Goal: Information Seeking & Learning: Learn about a topic

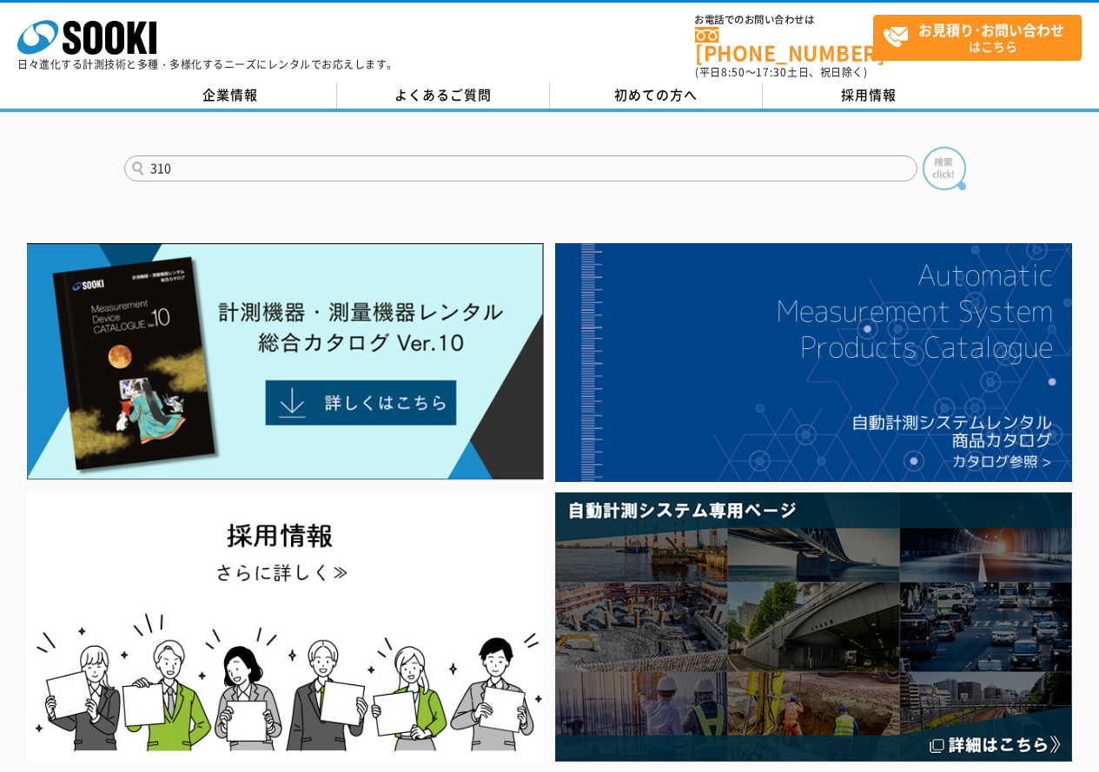
type input "310"
click at [934, 155] on img at bounding box center [944, 168] width 43 height 43
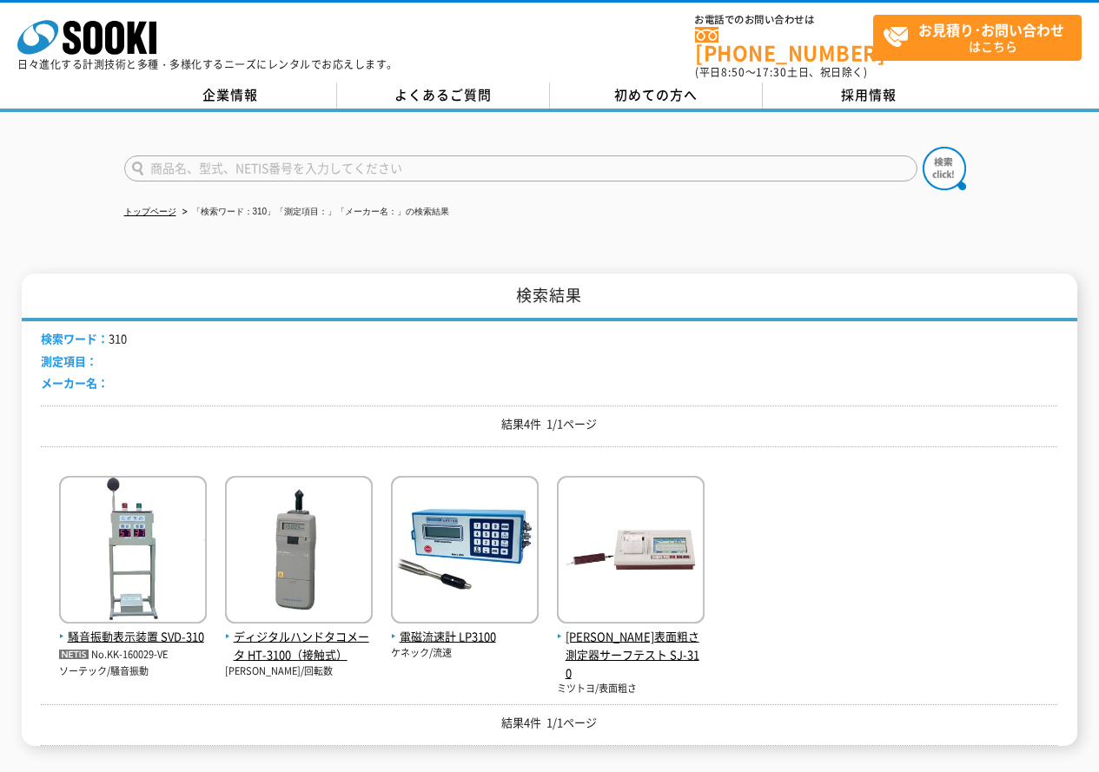
click at [268, 161] on input "text" at bounding box center [520, 169] width 793 height 26
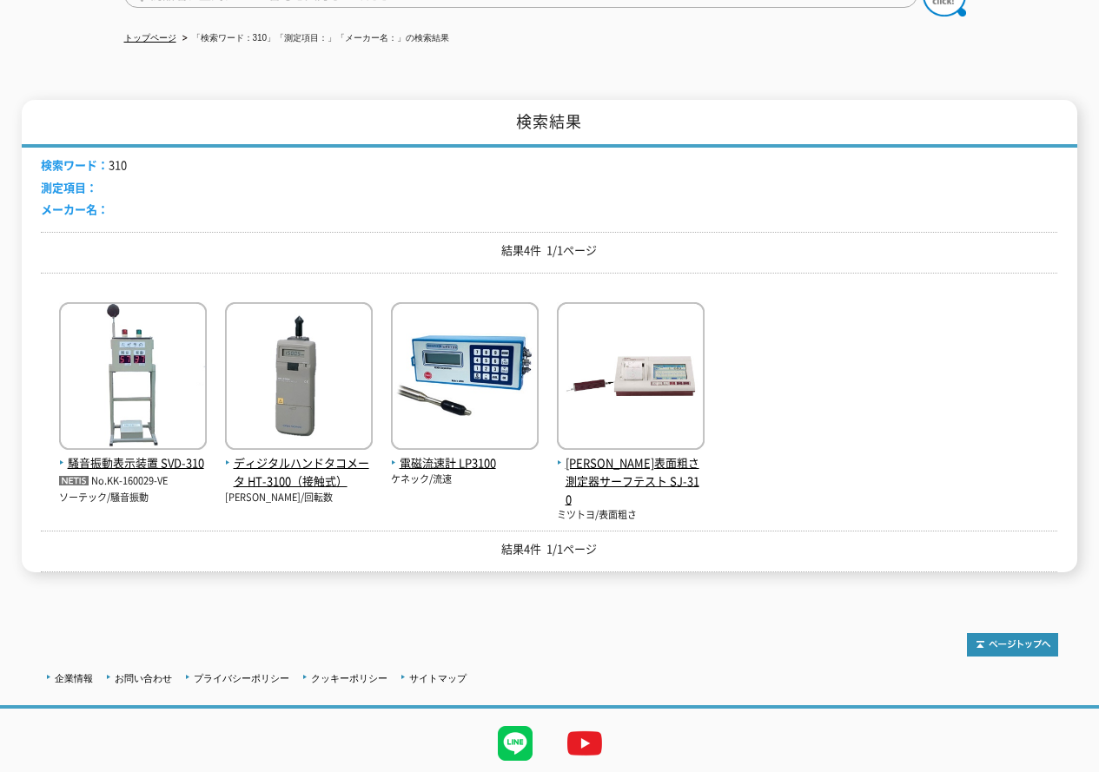
scroll to position [87, 0]
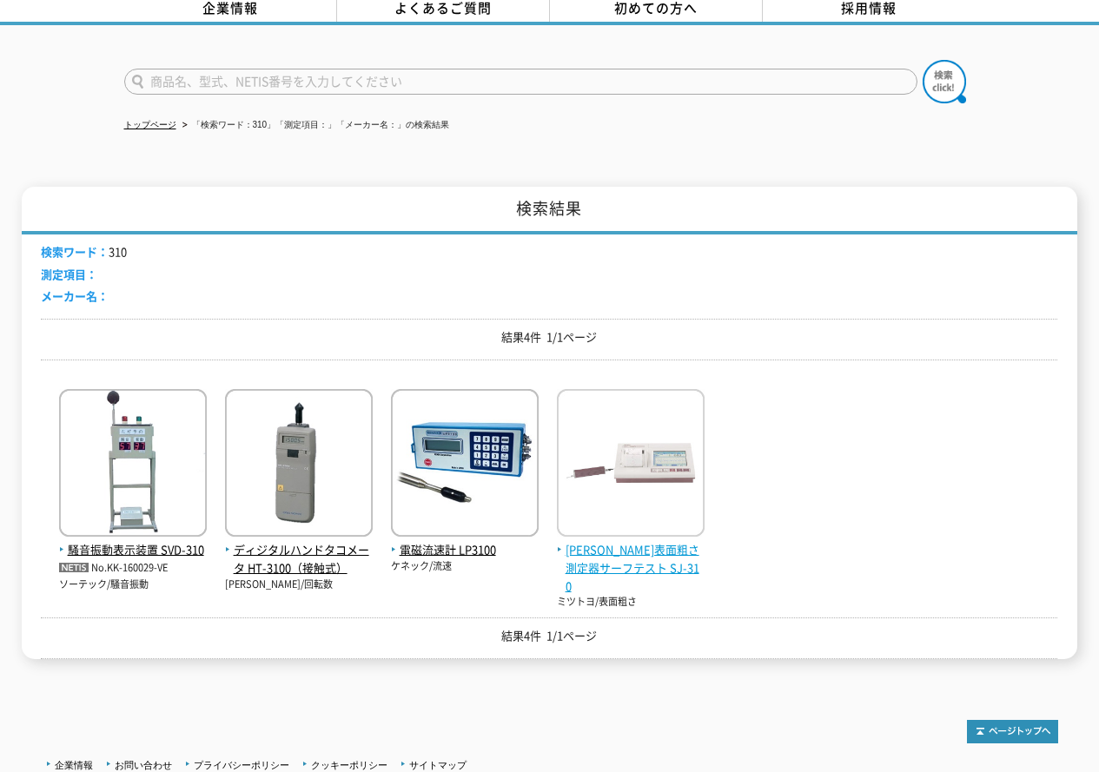
type input "商品名、型式、NETIS番号を入力してください"
click at [617, 449] on img at bounding box center [631, 465] width 148 height 152
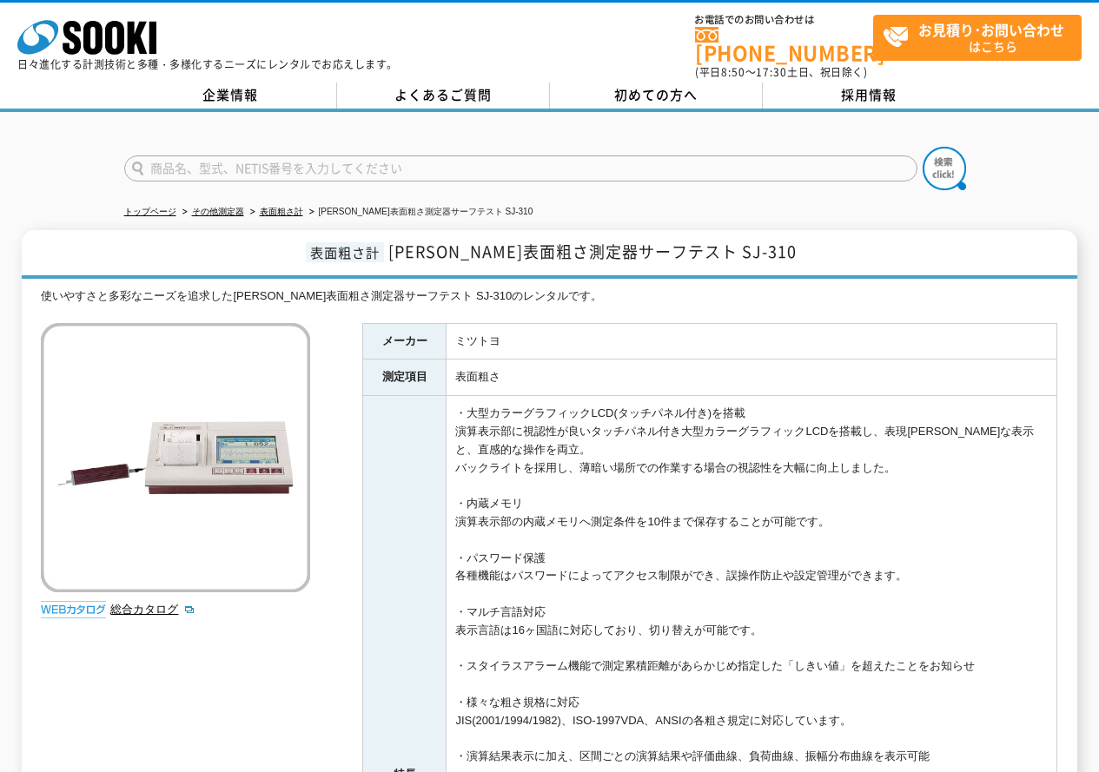
scroll to position [174, 0]
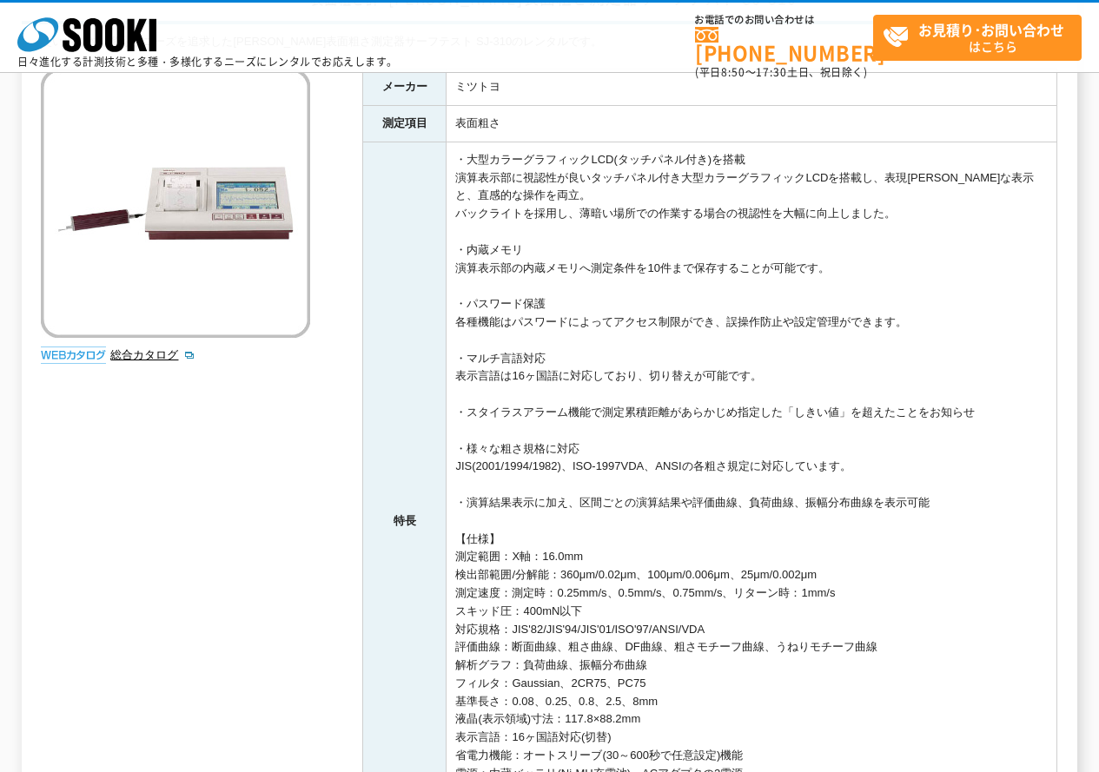
drag, startPoint x: 476, startPoint y: 452, endPoint x: 611, endPoint y: 442, distance: 135.0
click at [611, 442] on td "・大型カラーグラフィックLCD(タッチパネル付き)を搭載 演算表示部に視認性が良いタッチパネル付き大型カラーグラフィックLCDを搭載し、表現力豊かな表示と、直…" at bounding box center [752, 521] width 611 height 759
click at [609, 443] on td "・大型カラーグラフィックLCD(タッチパネル付き)を搭載 演算表示部に視認性が良いタッチパネル付き大型カラーグラフィックLCDを搭載し、表現力豊かな表示と、直…" at bounding box center [752, 521] width 611 height 759
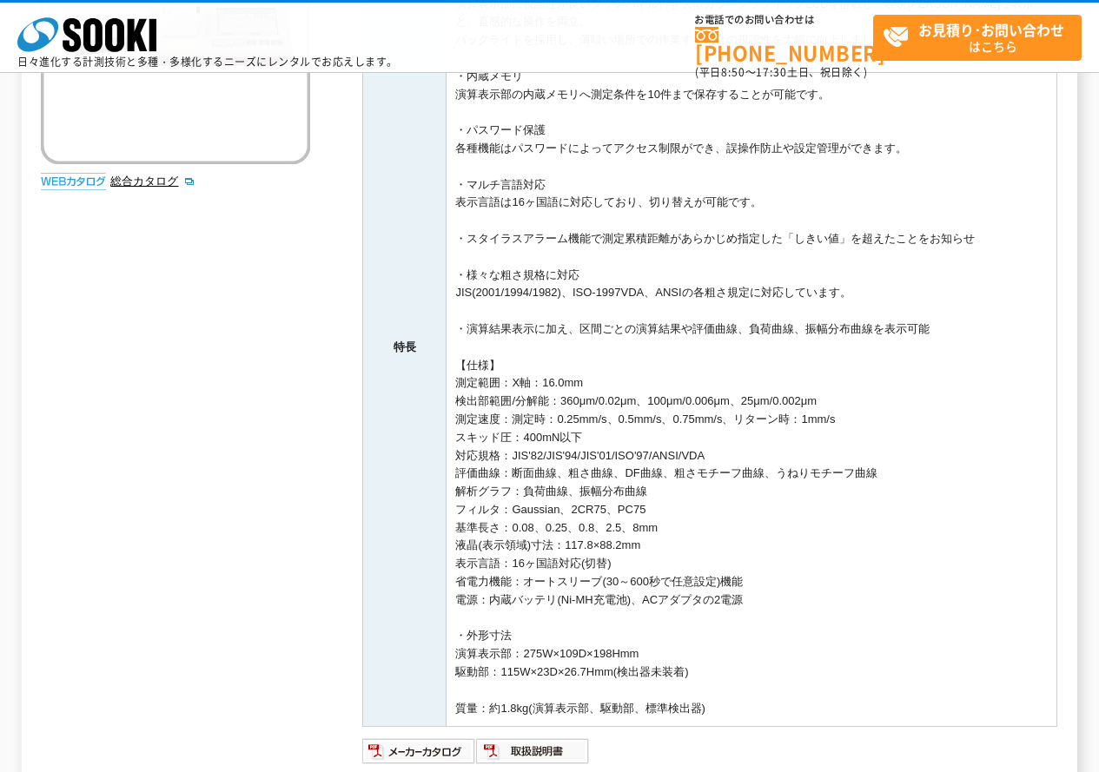
scroll to position [261, 0]
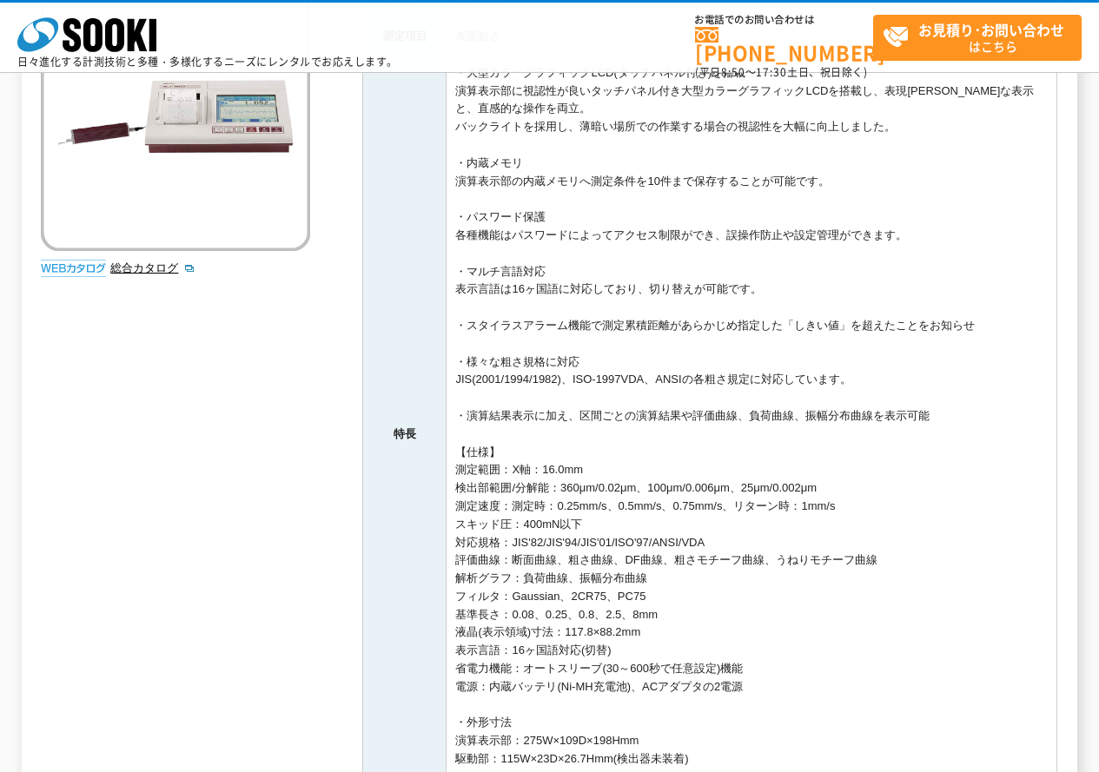
click at [468, 367] on td "・大型カラーグラフィックLCD(タッチパネル付き)を搭載 演算表示部に視認性が良いタッチパネル付き大型カラーグラフィックLCDを搭載し、表現力豊かな表示と、直…" at bounding box center [752, 434] width 611 height 759
drag, startPoint x: 462, startPoint y: 362, endPoint x: 607, endPoint y: 361, distance: 145.1
click at [607, 361] on td "・大型カラーグラフィックLCD(タッチパネル付き)を搭載 演算表示部に視認性が良いタッチパネル付き大型カラーグラフィックLCDを搭載し、表現力豊かな表示と、直…" at bounding box center [752, 434] width 611 height 759
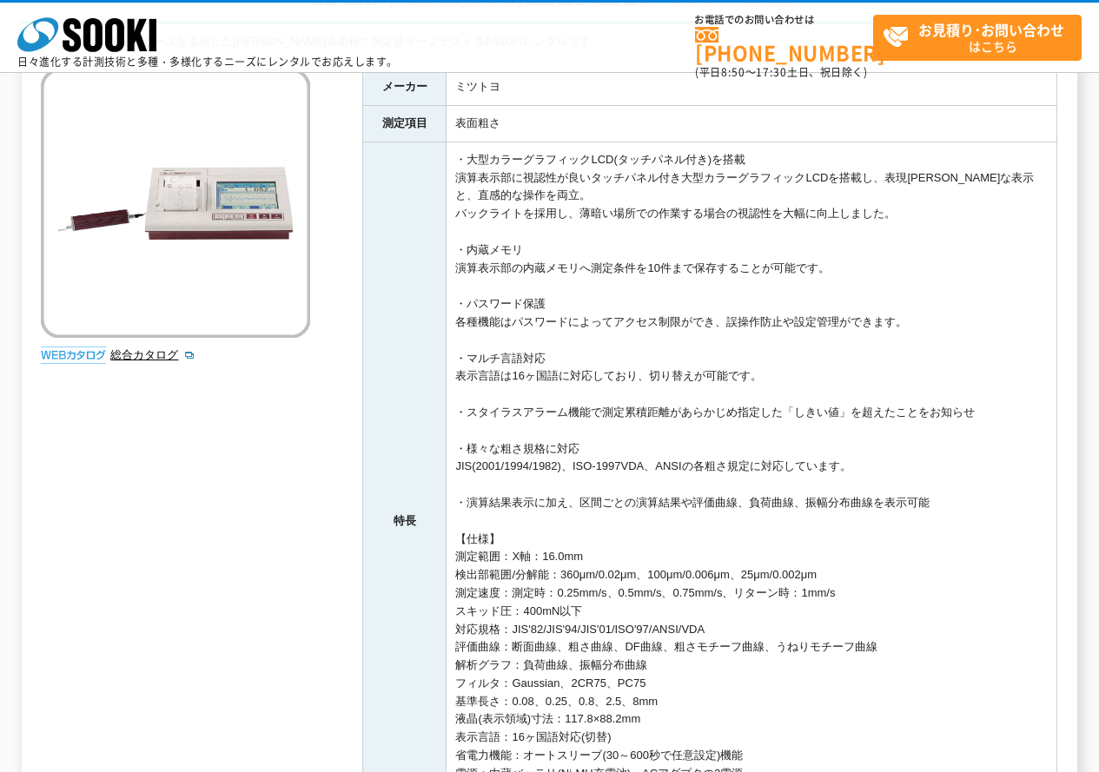
click at [504, 421] on td "・大型カラーグラフィックLCD(タッチパネル付き)を搭載 演算表示部に視認性が良いタッチパネル付き大型カラーグラフィックLCDを搭載し、表現力豊かな表示と、直…" at bounding box center [752, 521] width 611 height 759
click at [472, 451] on td "・大型カラーグラフィックLCD(タッチパネル付き)を搭載 演算表示部に視認性が良いタッチパネル付き大型カラーグラフィックLCDを搭載し、表現力豊かな表示と、直…" at bounding box center [752, 521] width 611 height 759
click at [469, 161] on td "・大型カラーグラフィックLCD(タッチパネル付き)を搭載 演算表示部に視認性が良いタッチパネル付き大型カラーグラフィックLCDを搭載し、表現力豊かな表示と、直…" at bounding box center [752, 521] width 611 height 759
click at [481, 268] on td "・大型カラーグラフィックLCD(タッチパネル付き)を搭載 演算表示部に視認性が良いタッチパネル付き大型カラーグラフィックLCDを搭載し、表現力豊かな表示と、直…" at bounding box center [752, 521] width 611 height 759
click at [465, 472] on td "・大型カラーグラフィックLCD(タッチパネル付き)を搭載 演算表示部に視認性が良いタッチパネル付き大型カラーグラフィックLCDを搭載し、表現力豊かな表示と、直…" at bounding box center [752, 521] width 611 height 759
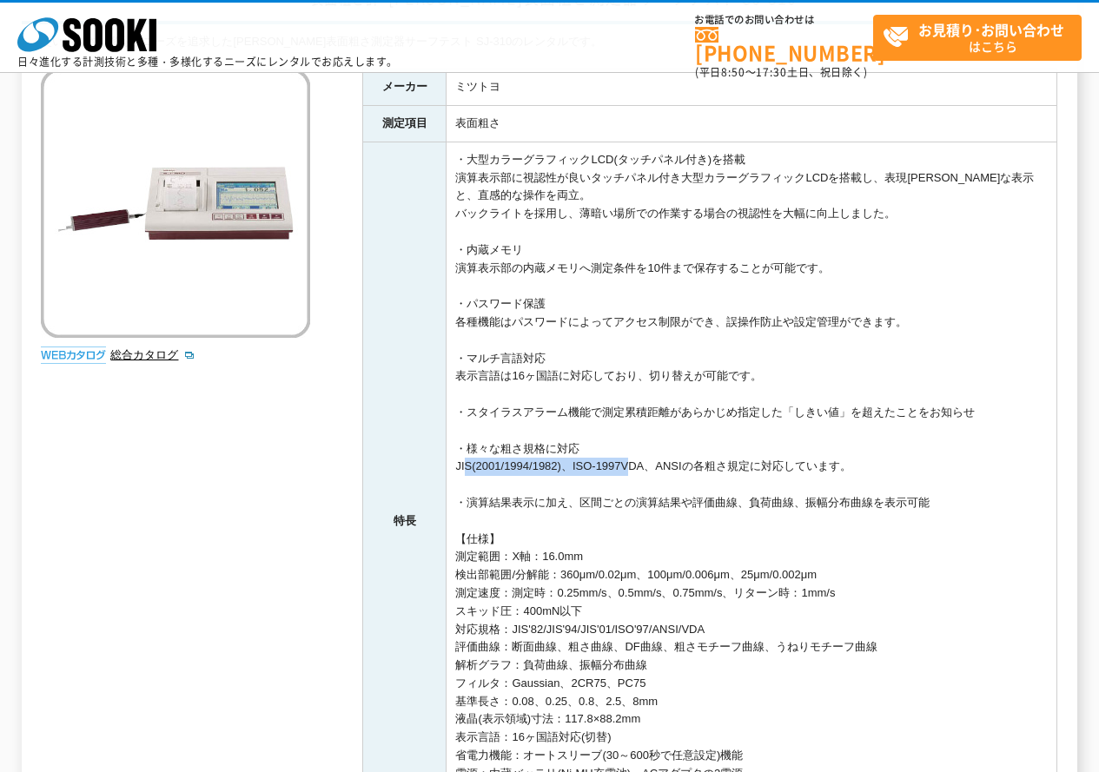
drag, startPoint x: 459, startPoint y: 470, endPoint x: 645, endPoint y: 471, distance: 185.9
click at [645, 471] on td "・大型カラーグラフィックLCD(タッチパネル付き)を搭載 演算表示部に視認性が良いタッチパネル付き大型カラーグラフィックLCDを搭載し、表現力豊かな表示と、直…" at bounding box center [752, 521] width 611 height 759
click at [646, 471] on td "・大型カラーグラフィックLCD(タッチパネル付き)を搭載 演算表示部に視認性が良いタッチパネル付き大型カラーグラフィックLCDを搭載し、表現力豊かな表示と、直…" at bounding box center [752, 521] width 611 height 759
drag, startPoint x: 706, startPoint y: 466, endPoint x: 454, endPoint y: 462, distance: 251.1
click at [454, 462] on td "・大型カラーグラフィックLCD(タッチパネル付き)を搭載 演算表示部に視認性が良いタッチパネル付き大型カラーグラフィックLCDを搭載し、表現力豊かな表示と、直…" at bounding box center [752, 521] width 611 height 759
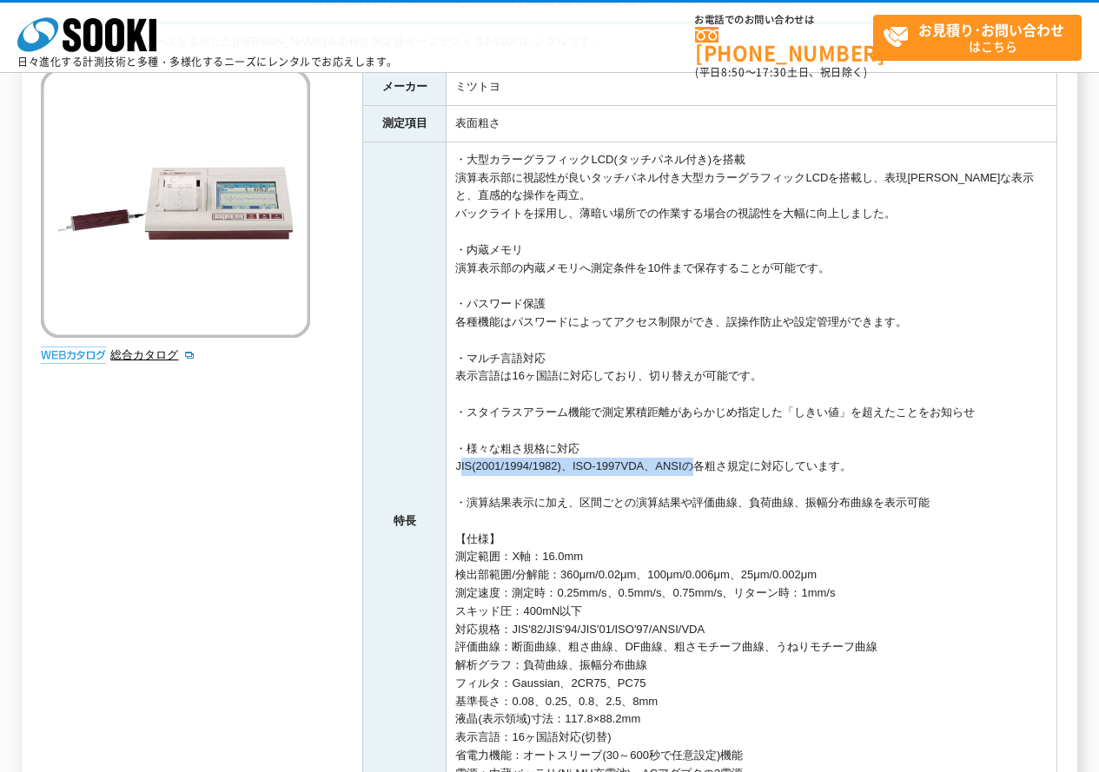
click at [454, 462] on td "・大型カラーグラフィックLCD(タッチパネル付き)を搭載 演算表示部に視認性が良いタッチパネル付き大型カラーグラフィックLCDを搭載し、表現力豊かな表示と、直…" at bounding box center [752, 521] width 611 height 759
click at [513, 275] on td "・大型カラーグラフィックLCD(タッチパネル付き)を搭載 演算表示部に視認性が良いタッチパネル付き大型カラーグラフィックLCDを搭載し、表現力豊かな表示と、直…" at bounding box center [752, 521] width 611 height 759
drag, startPoint x: 467, startPoint y: 434, endPoint x: 490, endPoint y: 434, distance: 23.5
click at [490, 434] on td "・大型カラーグラフィックLCD(タッチパネル付き)を搭載 演算表示部に視認性が良いタッチパネル付き大型カラーグラフィックLCDを搭載し、表現力豊かな表示と、直…" at bounding box center [752, 521] width 611 height 759
drag, startPoint x: 507, startPoint y: 445, endPoint x: 537, endPoint y: 444, distance: 29.6
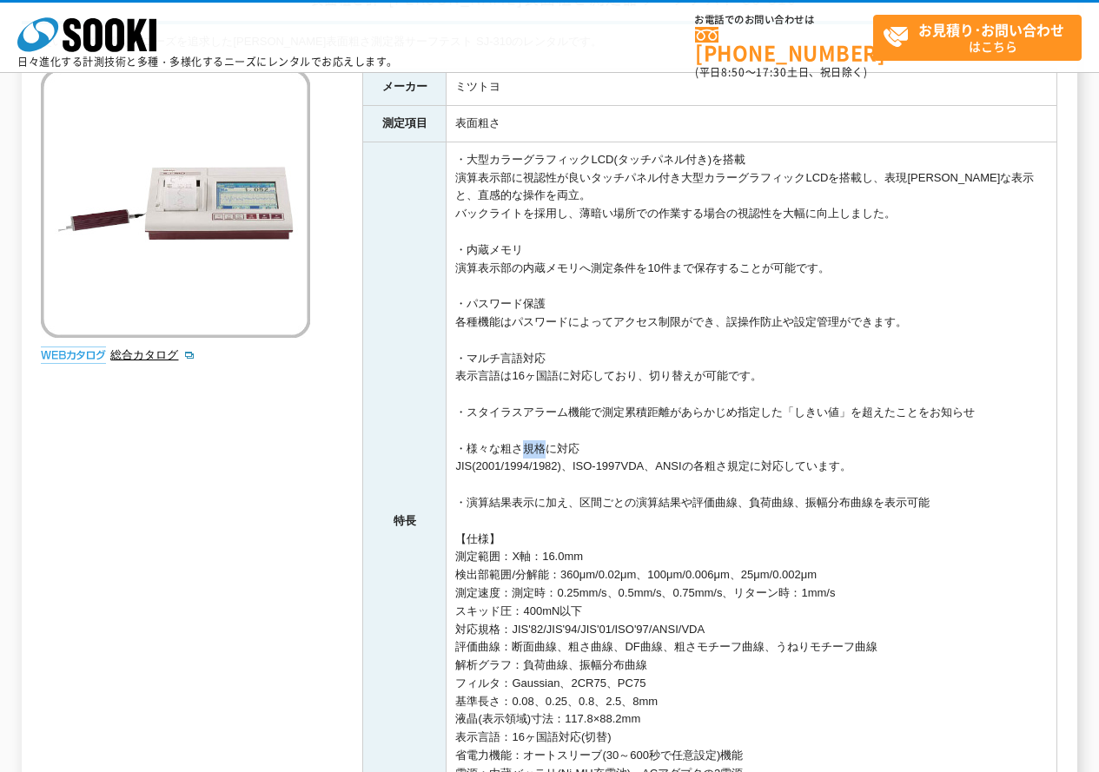
click at [537, 444] on td "・大型カラーグラフィックLCD(タッチパネル付き)を搭載 演算表示部に視認性が良いタッチパネル付き大型カラーグラフィックLCDを搭載し、表現力豊かな表示と、直…" at bounding box center [752, 521] width 611 height 759
drag, startPoint x: 455, startPoint y: 469, endPoint x: 474, endPoint y: 466, distance: 18.6
click at [474, 466] on td "・大型カラーグラフィックLCD(タッチパネル付き)を搭載 演算表示部に視認性が良いタッチパネル付き大型カラーグラフィックLCDを搭載し、表現力豊かな表示と、直…" at bounding box center [752, 521] width 611 height 759
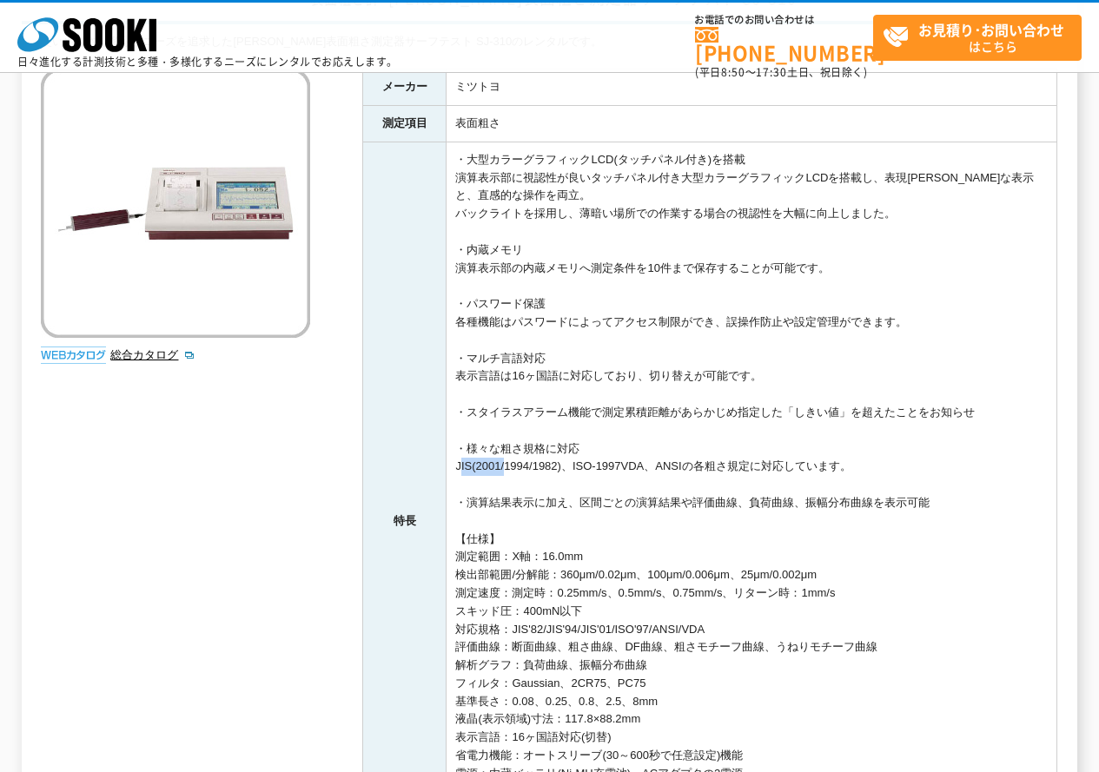
drag, startPoint x: 456, startPoint y: 465, endPoint x: 503, endPoint y: 469, distance: 47.1
click at [503, 469] on td "・大型カラーグラフィックLCD(タッチパネル付き)を搭載 演算表示部に視認性が良いタッチパネル付き大型カラーグラフィックLCDを搭載し、表現力豊かな表示と、直…" at bounding box center [752, 521] width 611 height 759
